Goal: Task Accomplishment & Management: Manage account settings

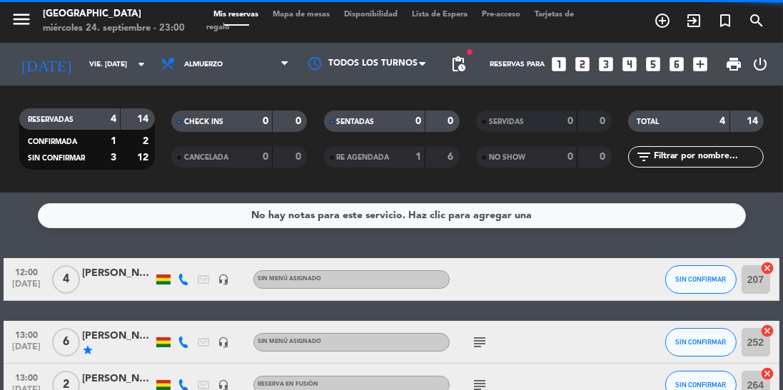
click at [98, 63] on input "vie. [DATE]" at bounding box center [134, 65] width 105 height 22
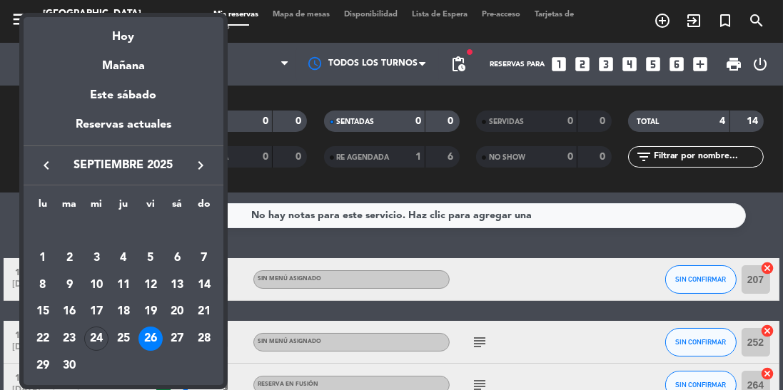
click at [385, 186] on div at bounding box center [391, 195] width 783 height 390
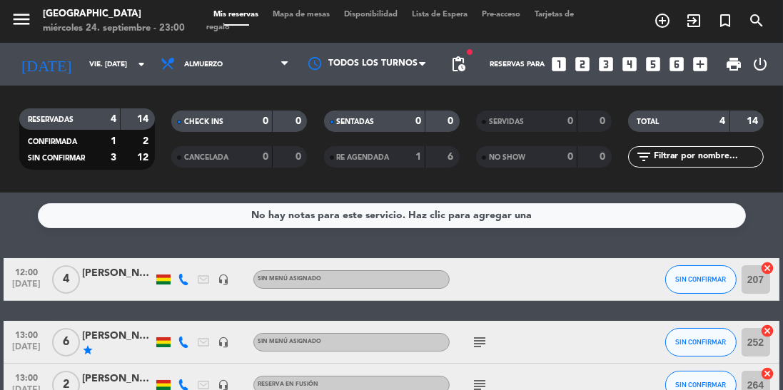
click at [92, 58] on input "vie. [DATE]" at bounding box center [134, 65] width 105 height 22
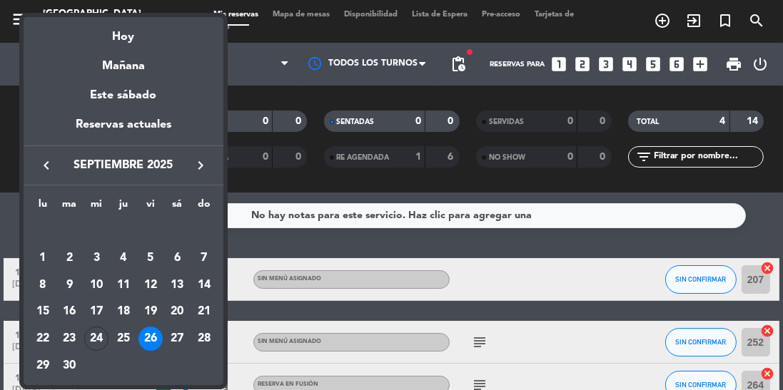
click at [177, 343] on div "27" at bounding box center [177, 339] width 24 height 24
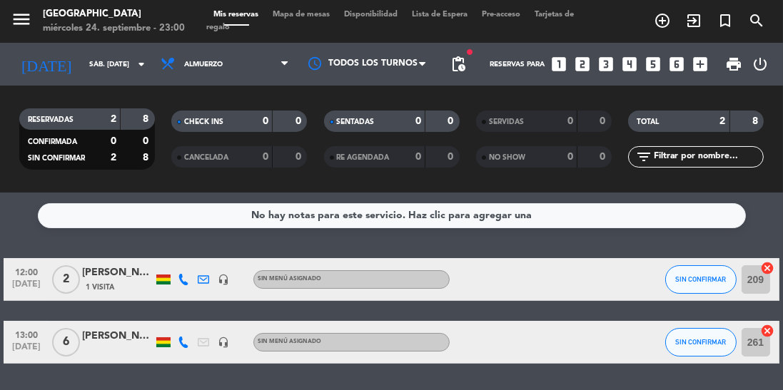
scroll to position [29, 0]
click at [230, 49] on span "Almuerzo" at bounding box center [224, 64] width 143 height 31
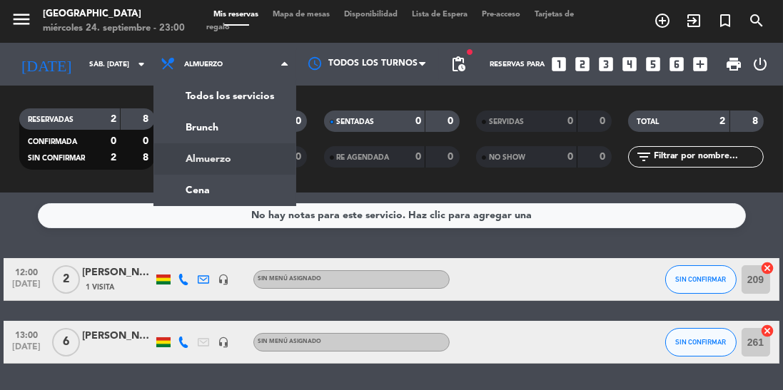
click at [255, 154] on div "menu [GEOGRAPHIC_DATA] miércoles 24. septiembre - 23:00 Mis reservas Mapa de me…" at bounding box center [391, 96] width 783 height 193
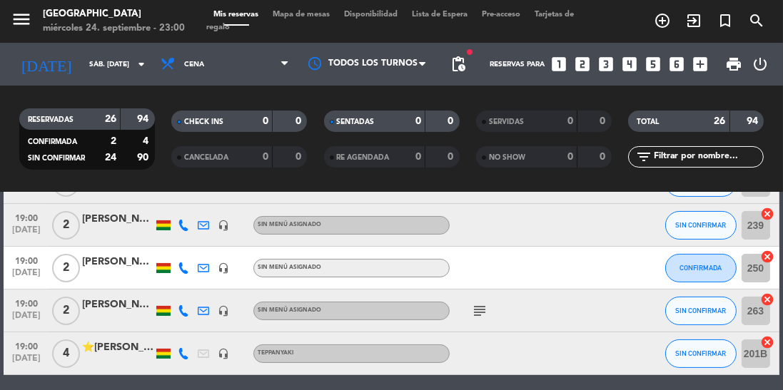
scroll to position [348, 0]
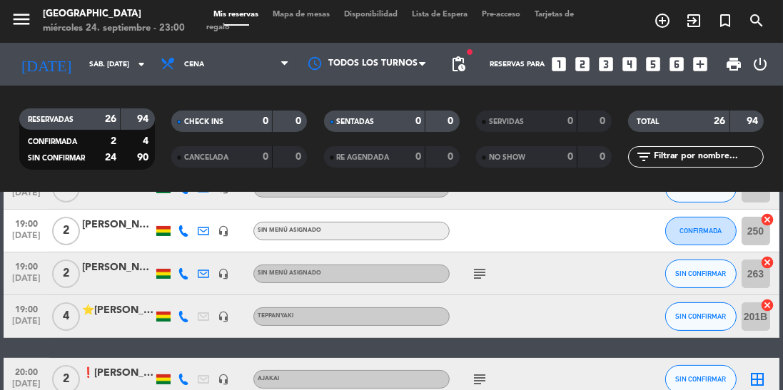
click at [478, 265] on icon "subject" at bounding box center [479, 273] width 17 height 17
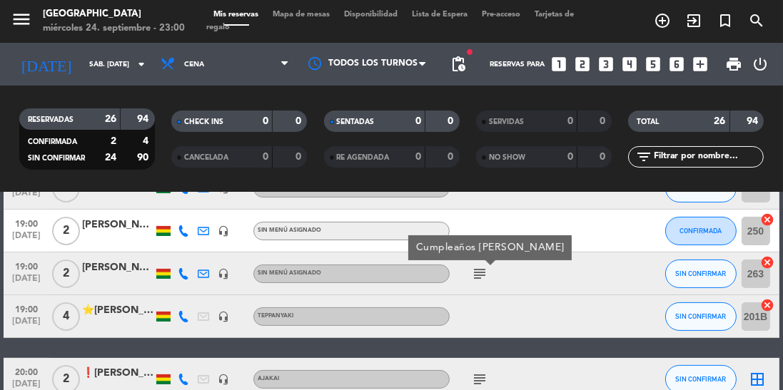
click at [484, 265] on icon "subject" at bounding box center [479, 273] width 17 height 17
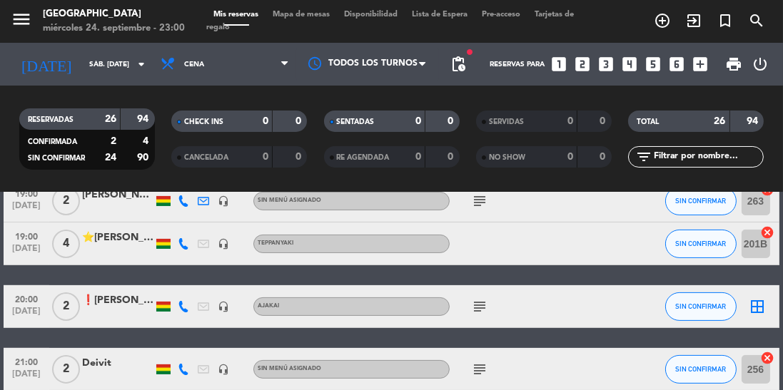
scroll to position [426, 0]
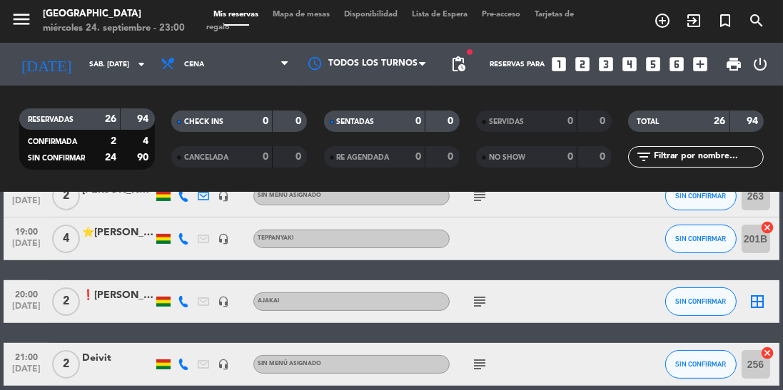
click at [482, 293] on icon "subject" at bounding box center [479, 301] width 17 height 17
click at [480, 293] on icon "subject" at bounding box center [479, 301] width 17 height 17
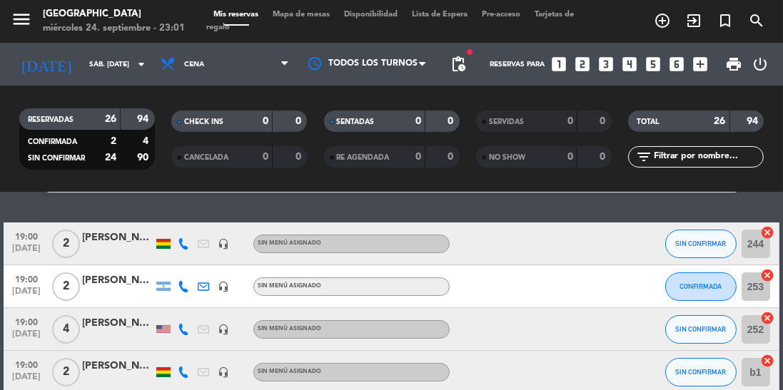
scroll to position [0, 0]
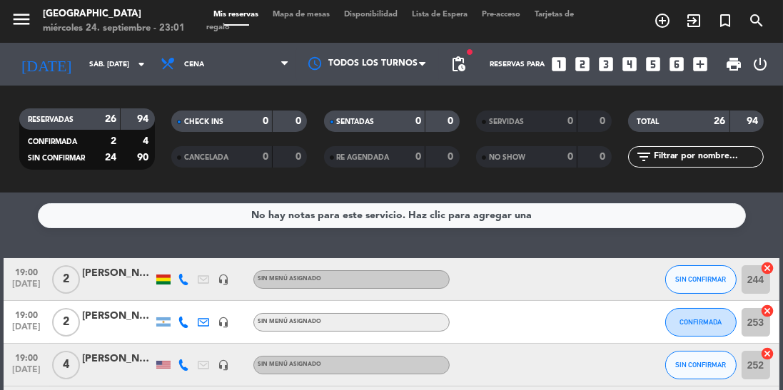
click at [101, 54] on input "sáb. [DATE]" at bounding box center [134, 65] width 105 height 22
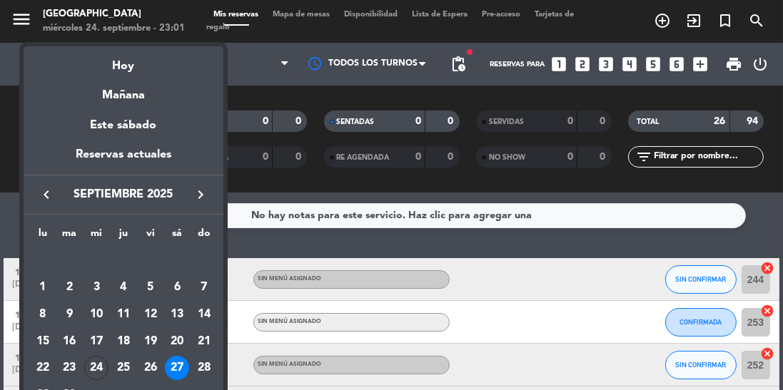
click at [93, 372] on div "24" at bounding box center [96, 368] width 24 height 24
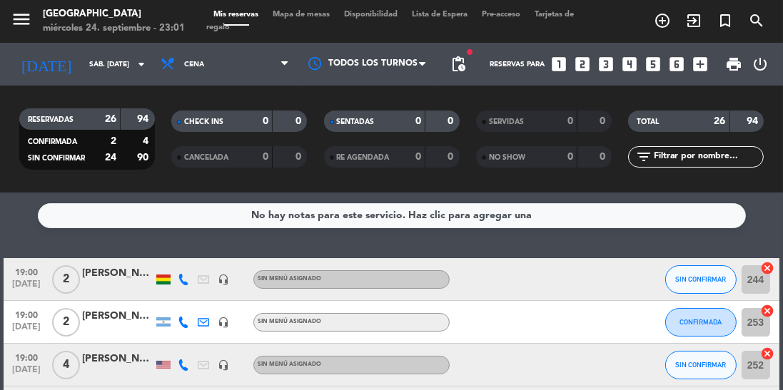
type input "mié. [DATE]"
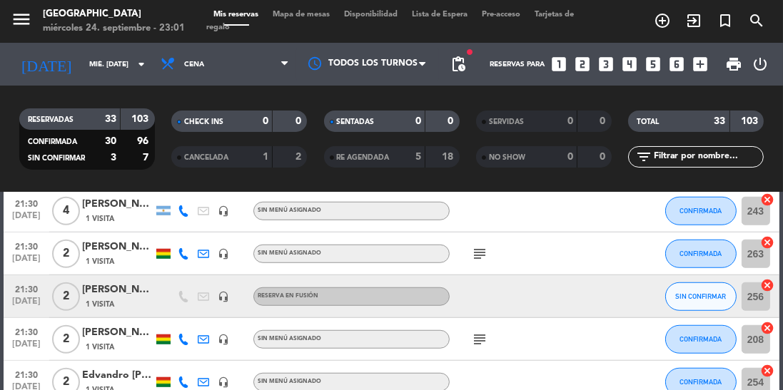
scroll to position [1235, 0]
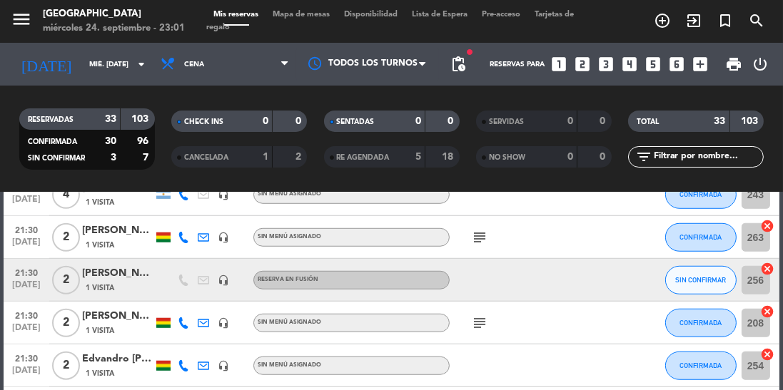
click at [144, 282] on div "1 Visita" at bounding box center [117, 288] width 71 height 12
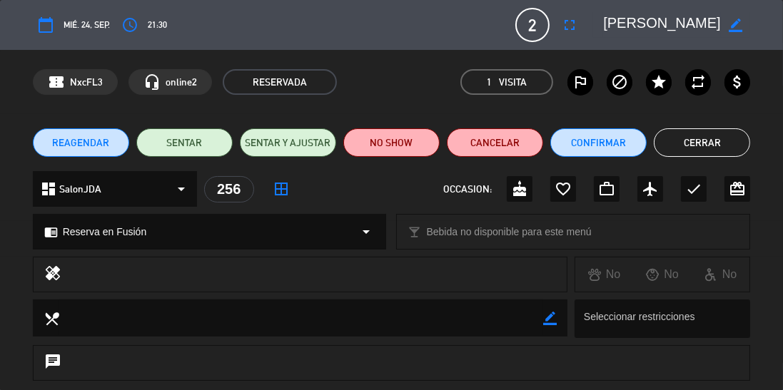
scroll to position [220, 0]
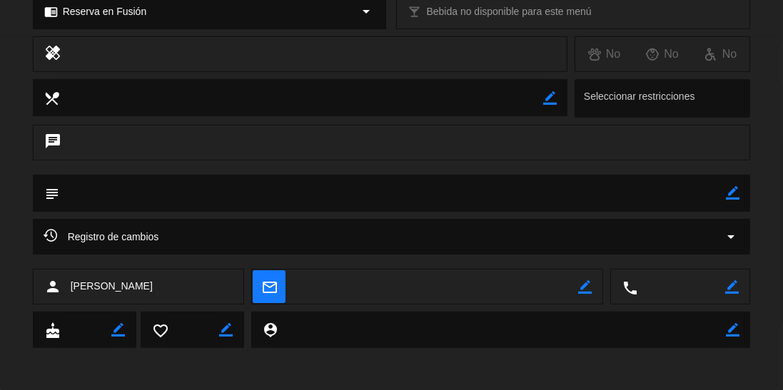
click at [731, 290] on icon "border_color" at bounding box center [732, 287] width 14 height 14
click at [0, 0] on div at bounding box center [0, 0] width 0 height 0
click at [683, 289] on textarea at bounding box center [681, 288] width 88 height 36
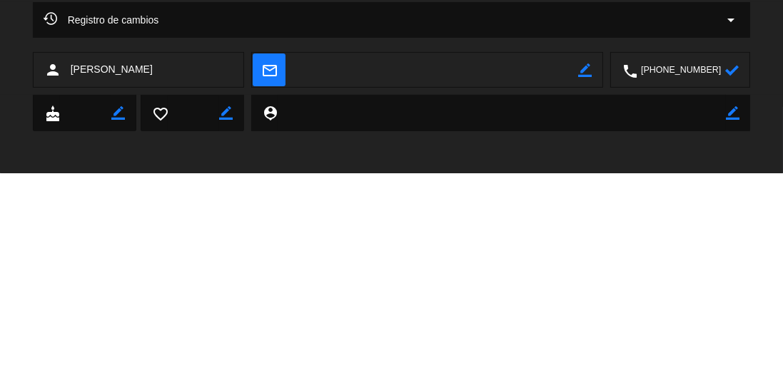
type textarea "[PHONE_NUMBER]"
click at [731, 293] on icon at bounding box center [732, 287] width 14 height 14
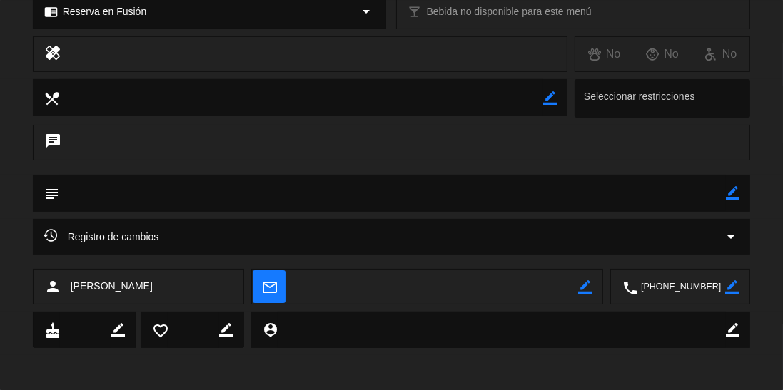
scroll to position [0, 0]
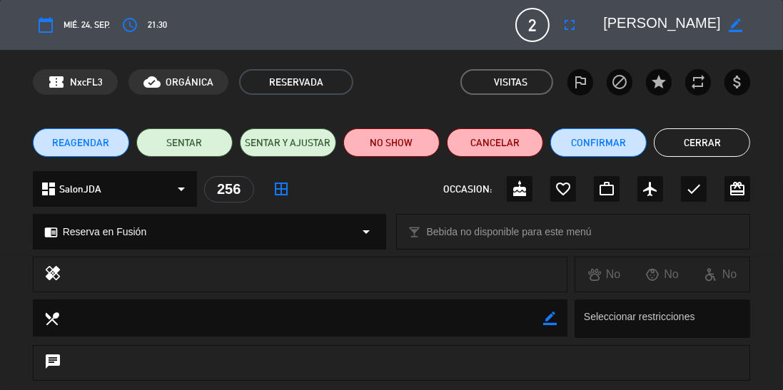
click at [81, 136] on span "REAGENDAR" at bounding box center [80, 143] width 57 height 15
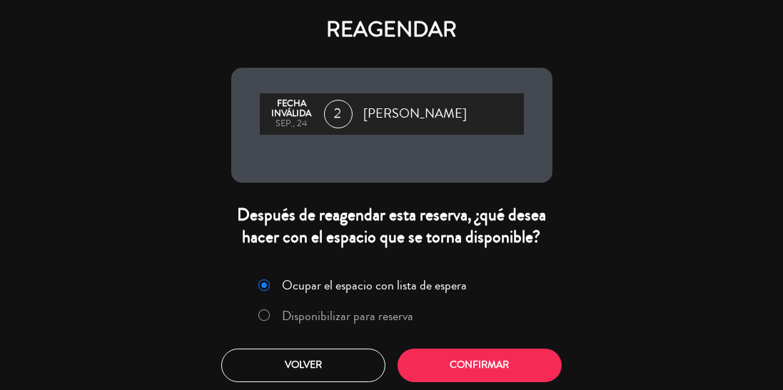
click at [395, 314] on label "Disponibilizar para reserva" at bounding box center [347, 316] width 131 height 13
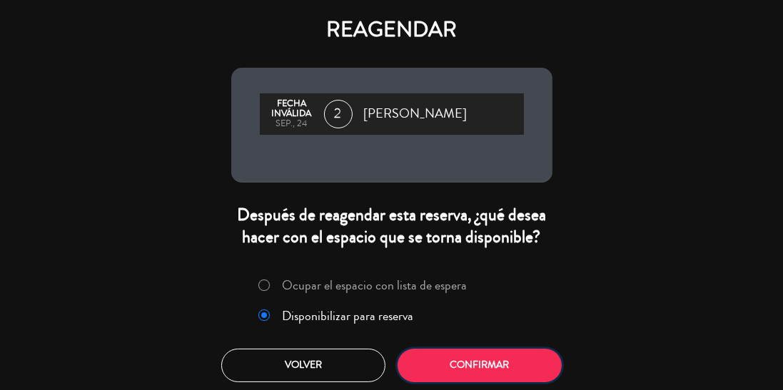
click at [497, 360] on button "Confirmar" at bounding box center [479, 366] width 164 height 34
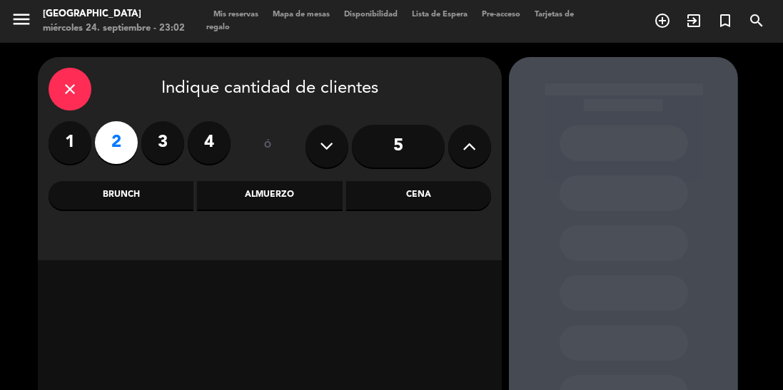
click at [434, 181] on div "Cena" at bounding box center [418, 195] width 145 height 29
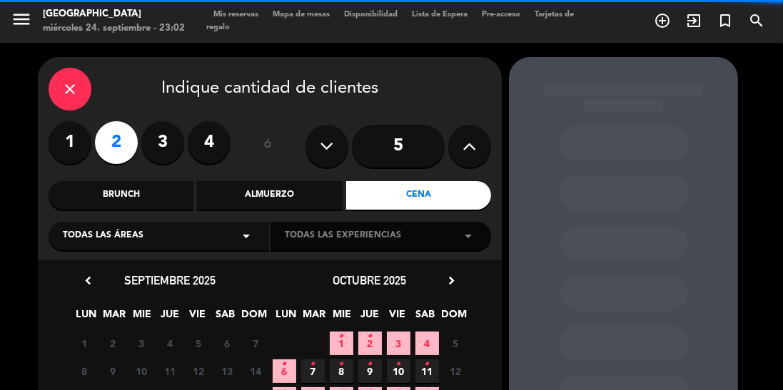
click at [415, 222] on div "Todas las experiencias arrow_drop_down" at bounding box center [380, 236] width 220 height 29
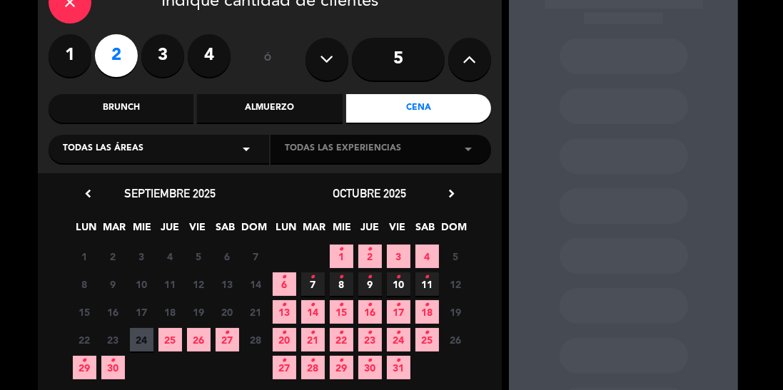
scroll to position [96, 0]
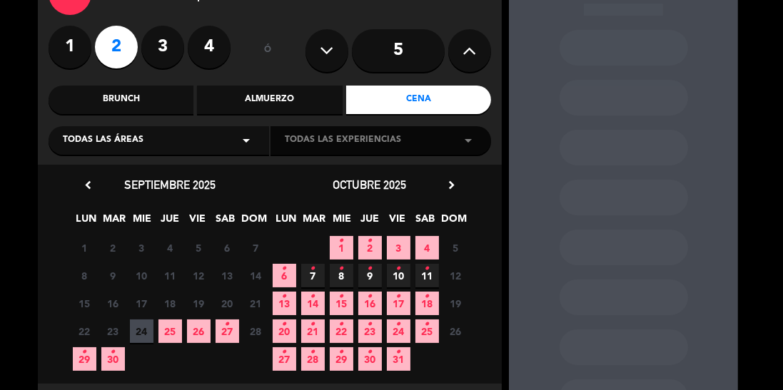
click at [227, 320] on span "27 •" at bounding box center [227, 332] width 24 height 24
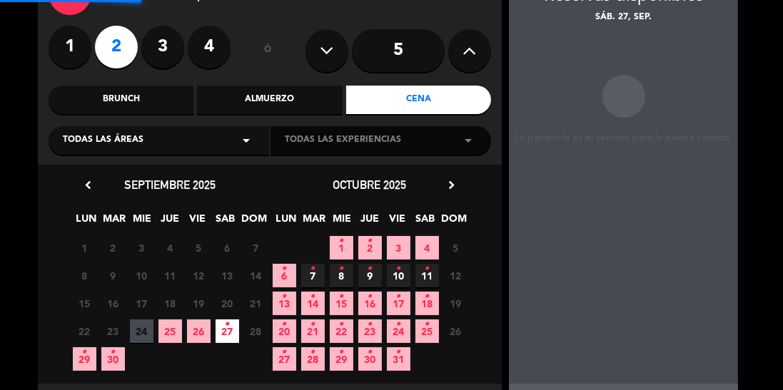
scroll to position [57, 0]
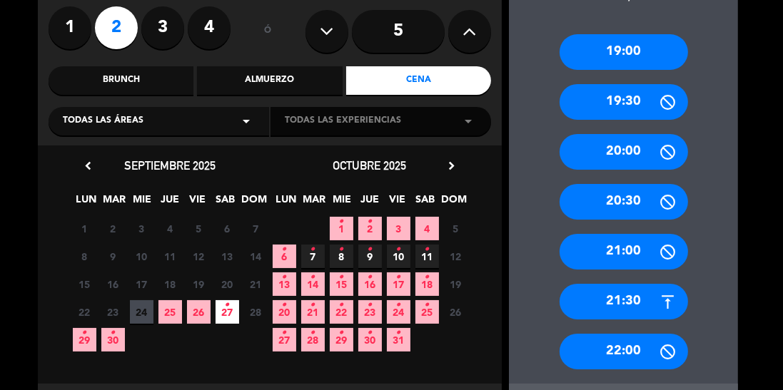
click at [620, 305] on div "21:30" at bounding box center [623, 302] width 128 height 36
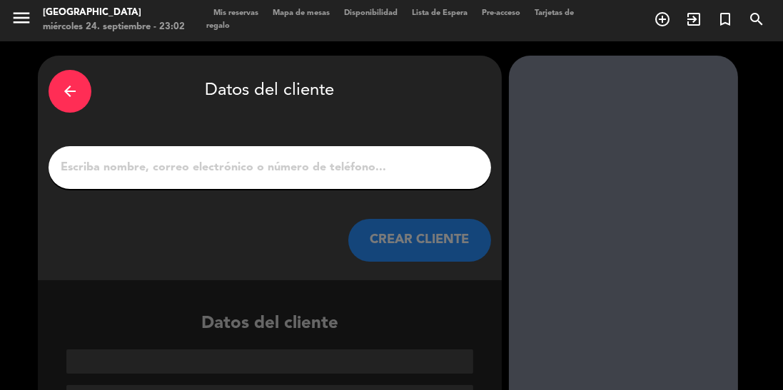
click at [58, 108] on div "arrow_back" at bounding box center [70, 91] width 43 height 43
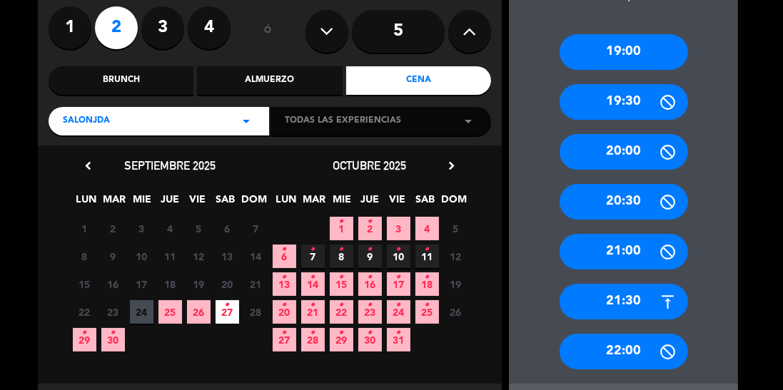
scroll to position [0, 0]
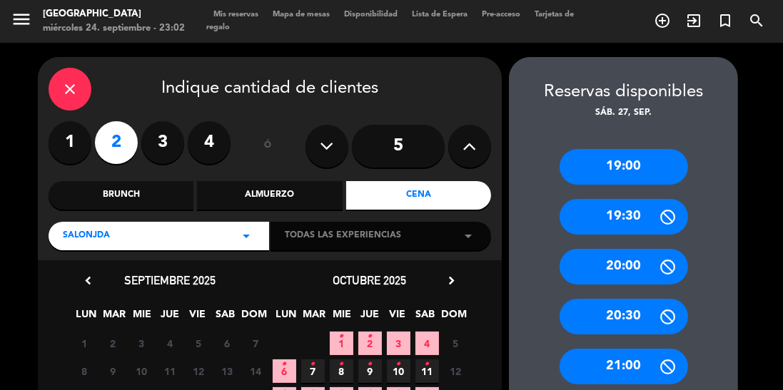
click at [67, 88] on icon "close" at bounding box center [69, 89] width 17 height 17
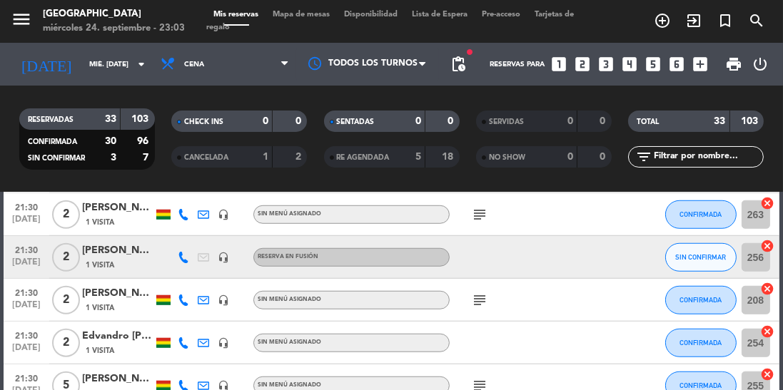
scroll to position [1259, 0]
click at [143, 257] on div "[PERSON_NAME]" at bounding box center [117, 250] width 71 height 16
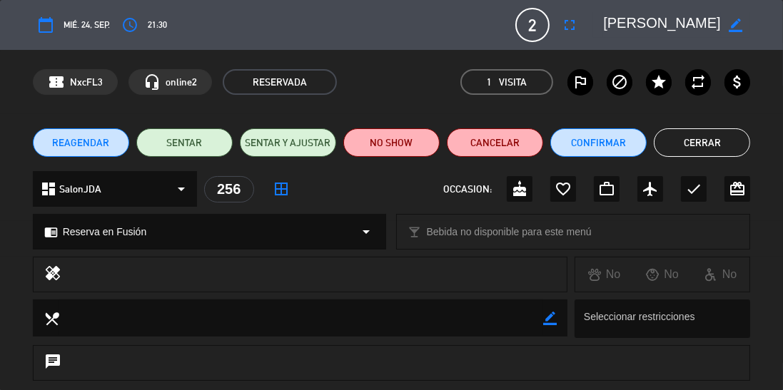
click at [95, 136] on span "REAGENDAR" at bounding box center [80, 143] width 57 height 15
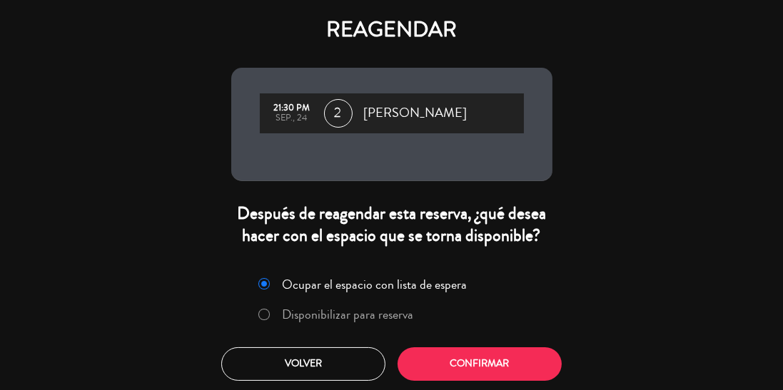
click at [350, 310] on label "Disponibilizar para reserva" at bounding box center [347, 314] width 131 height 13
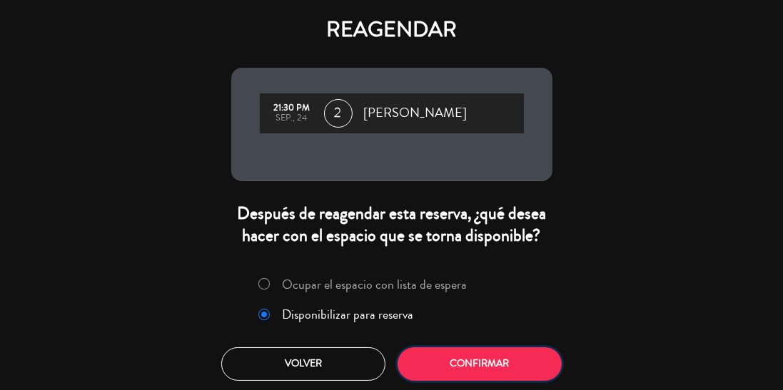
click at [506, 362] on button "Confirmar" at bounding box center [479, 364] width 164 height 34
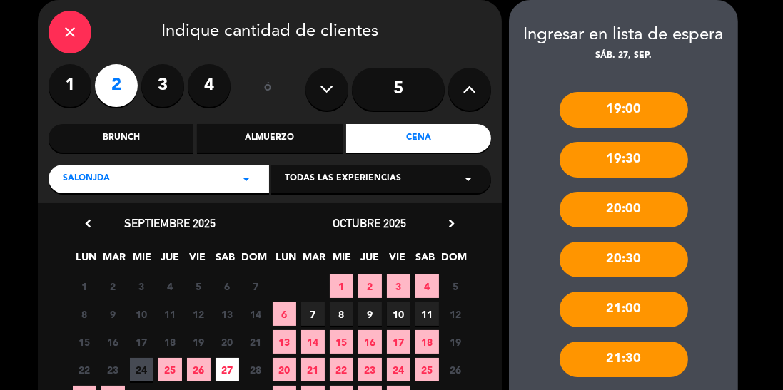
scroll to position [115, 0]
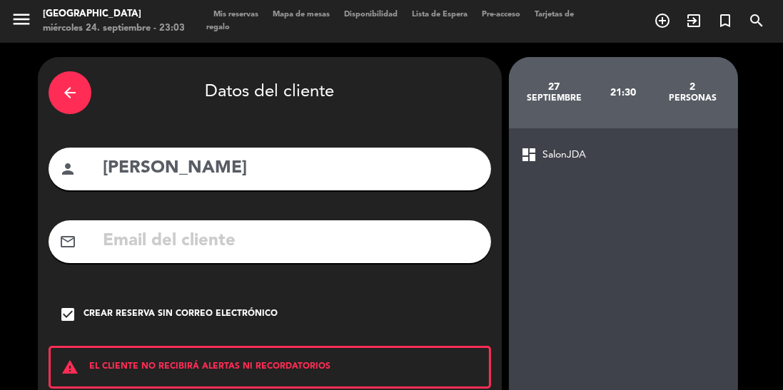
scroll to position [91, 0]
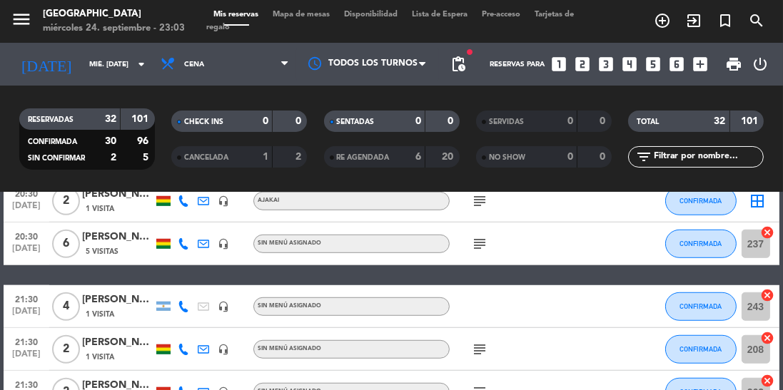
scroll to position [1122, 0]
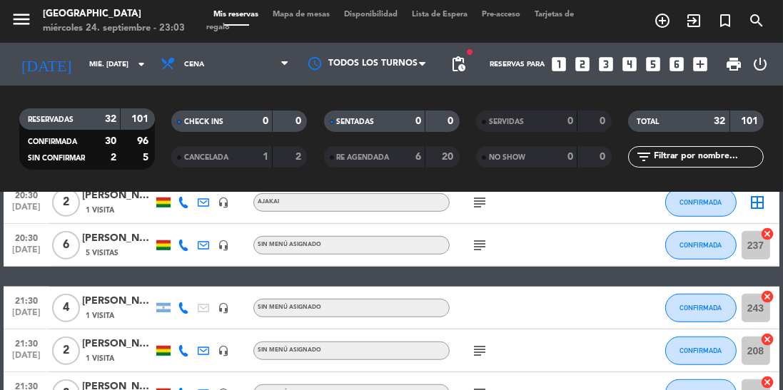
click at [483, 355] on icon "subject" at bounding box center [479, 350] width 17 height 17
click at [479, 352] on icon "subject" at bounding box center [479, 350] width 17 height 17
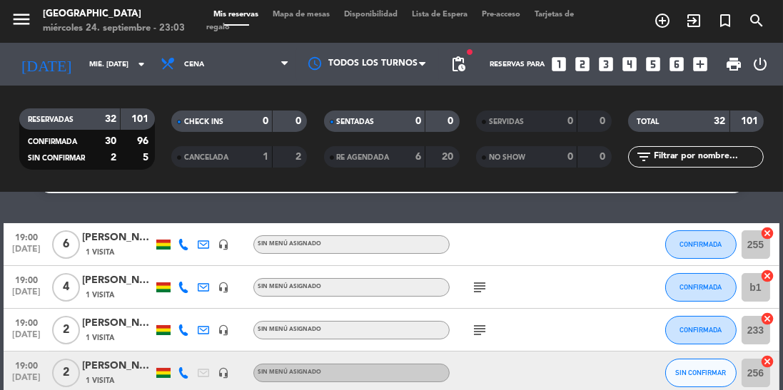
scroll to position [0, 0]
